Goal: Navigation & Orientation: Go to known website

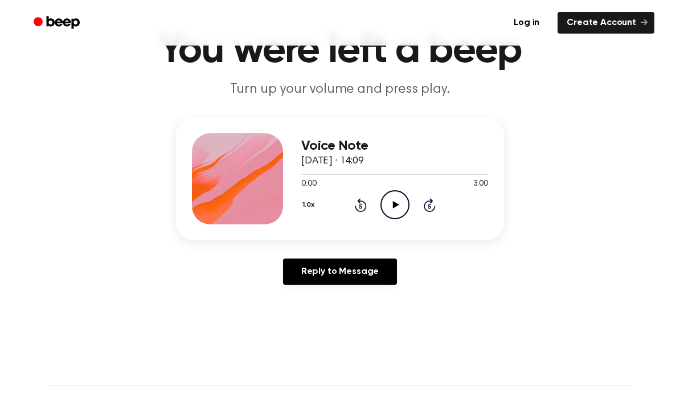
click at [166, 1] on div "Log in Create Account" at bounding box center [340, 23] width 629 height 46
